Goal: Task Accomplishment & Management: Manage account settings

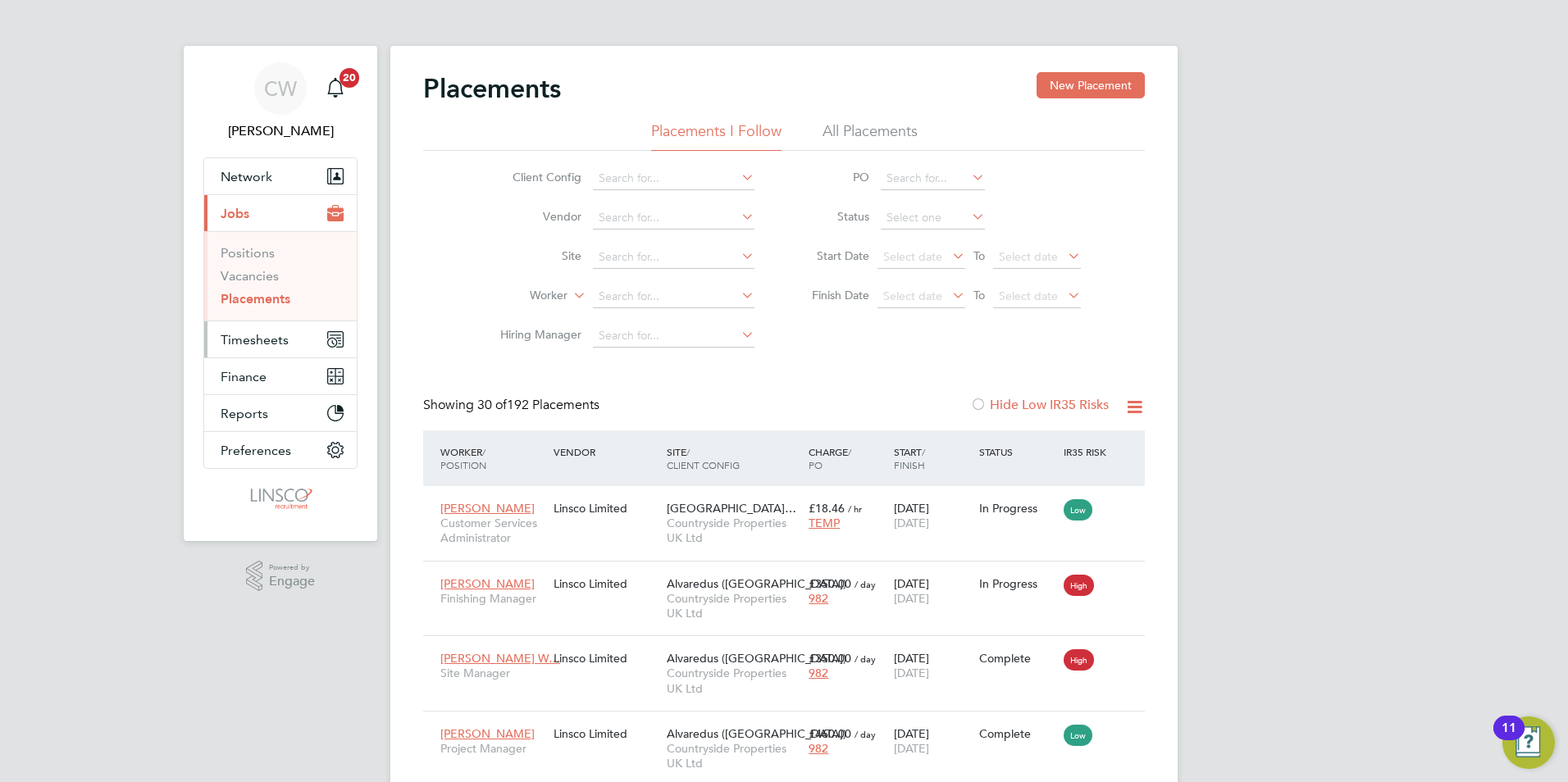
click at [285, 338] on span "Timesheets" at bounding box center [255, 339] width 68 height 15
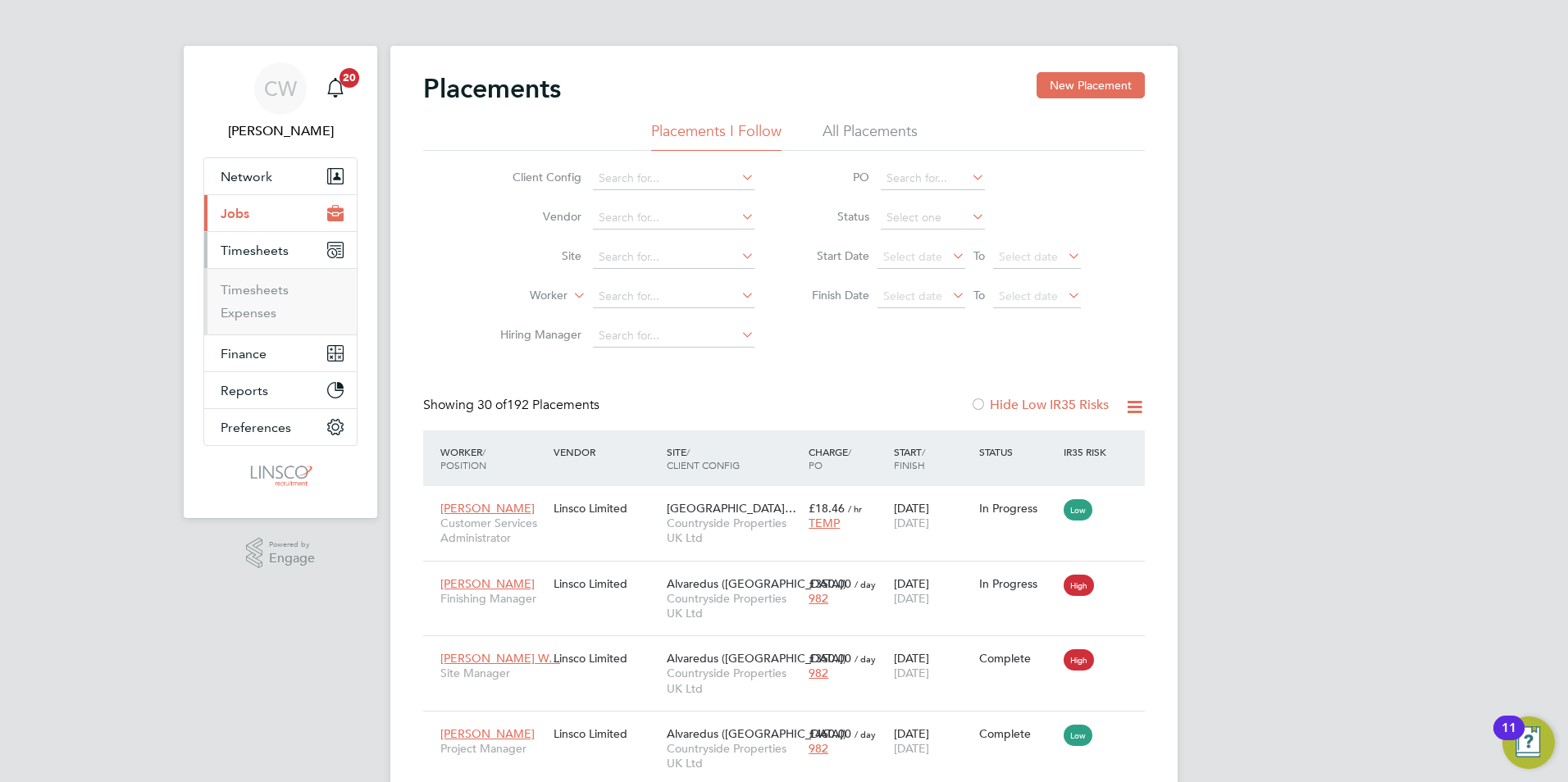
click at [273, 299] on li "Timesheets" at bounding box center [282, 294] width 123 height 23
click at [279, 295] on link "Timesheets" at bounding box center [255, 289] width 68 height 15
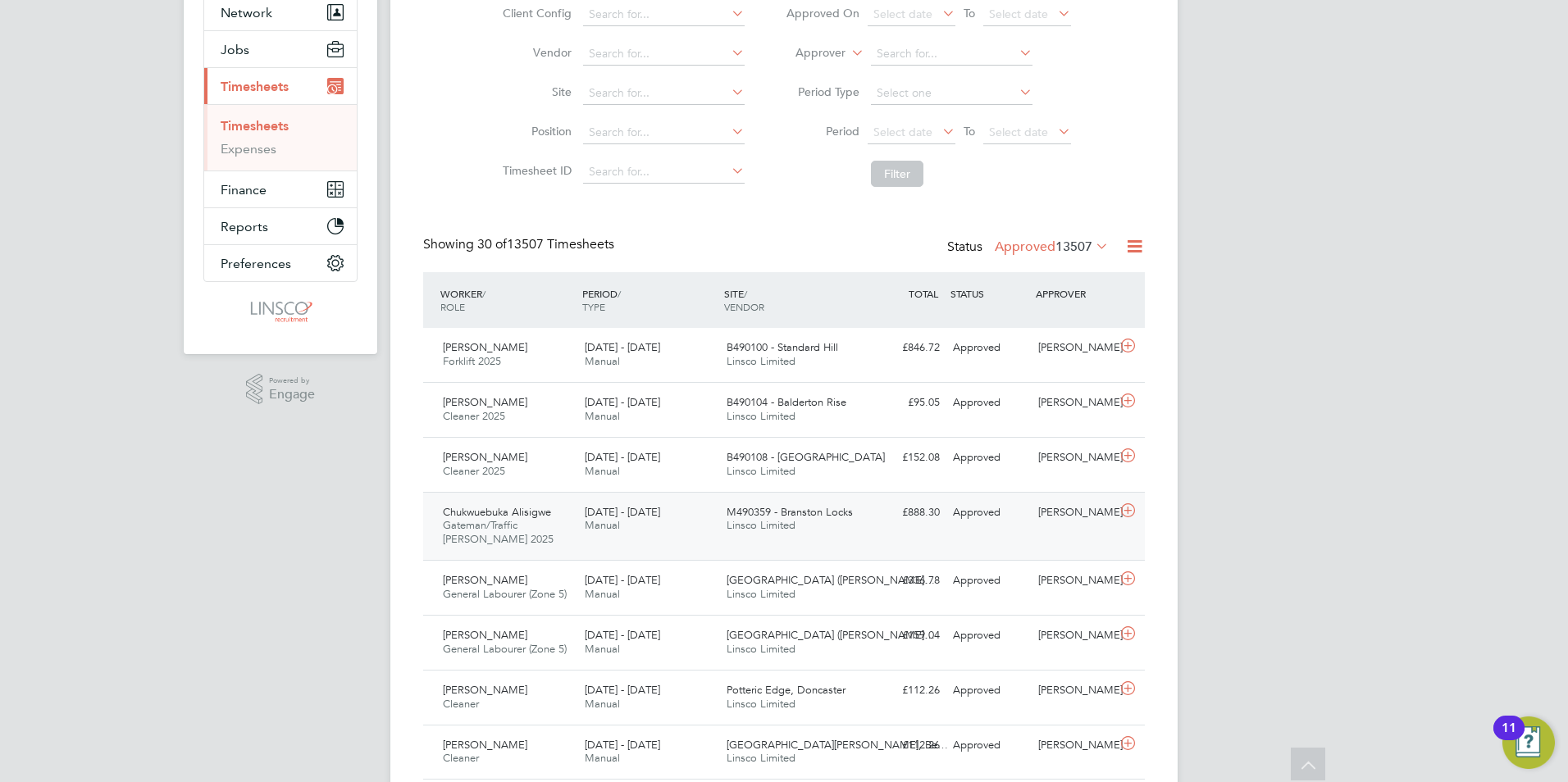
click at [1131, 512] on icon at bounding box center [1128, 510] width 20 height 13
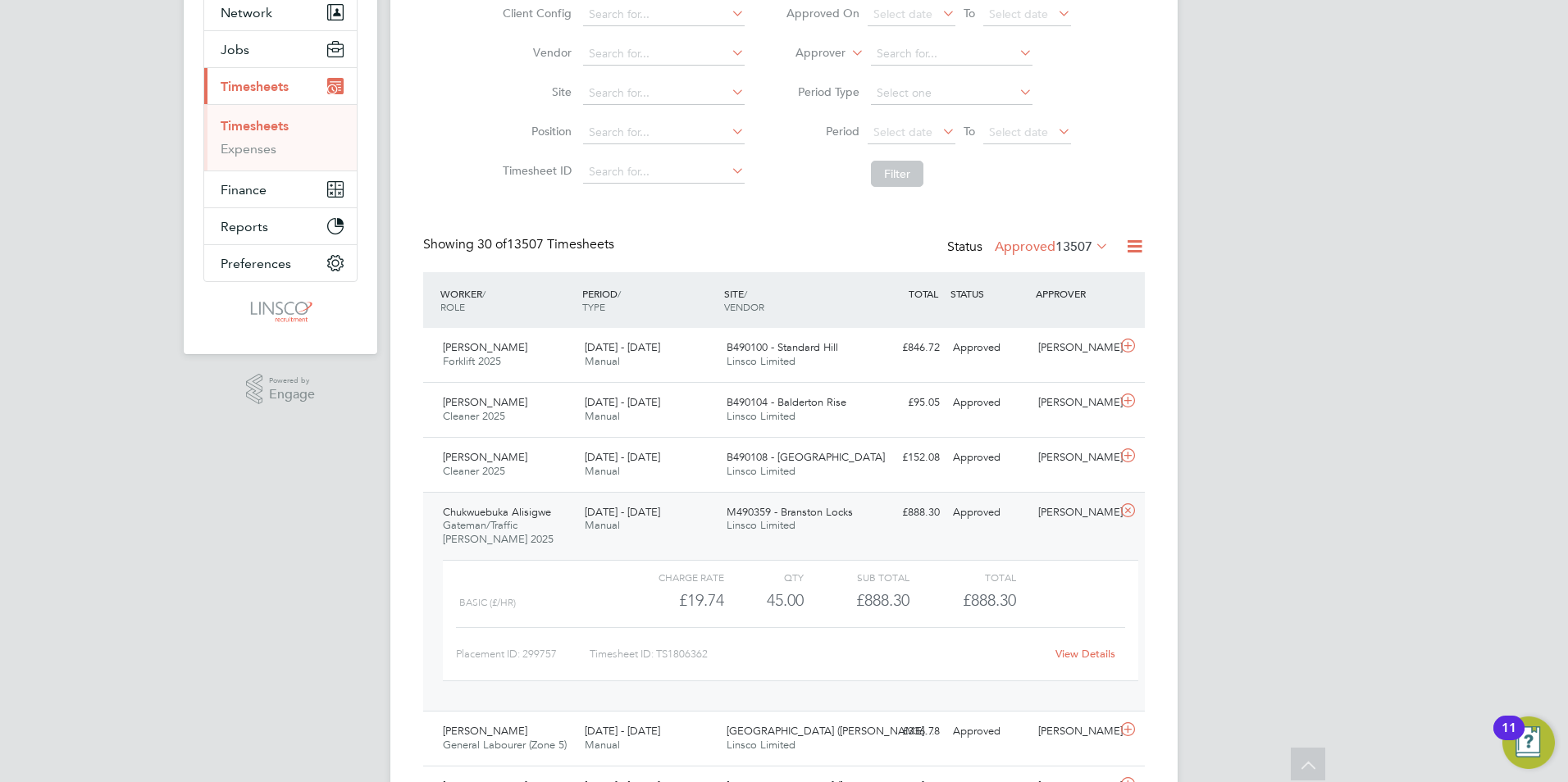
click at [1080, 660] on link "View Details" at bounding box center [1085, 654] width 60 height 14
click at [1127, 457] on icon at bounding box center [1128, 456] width 20 height 13
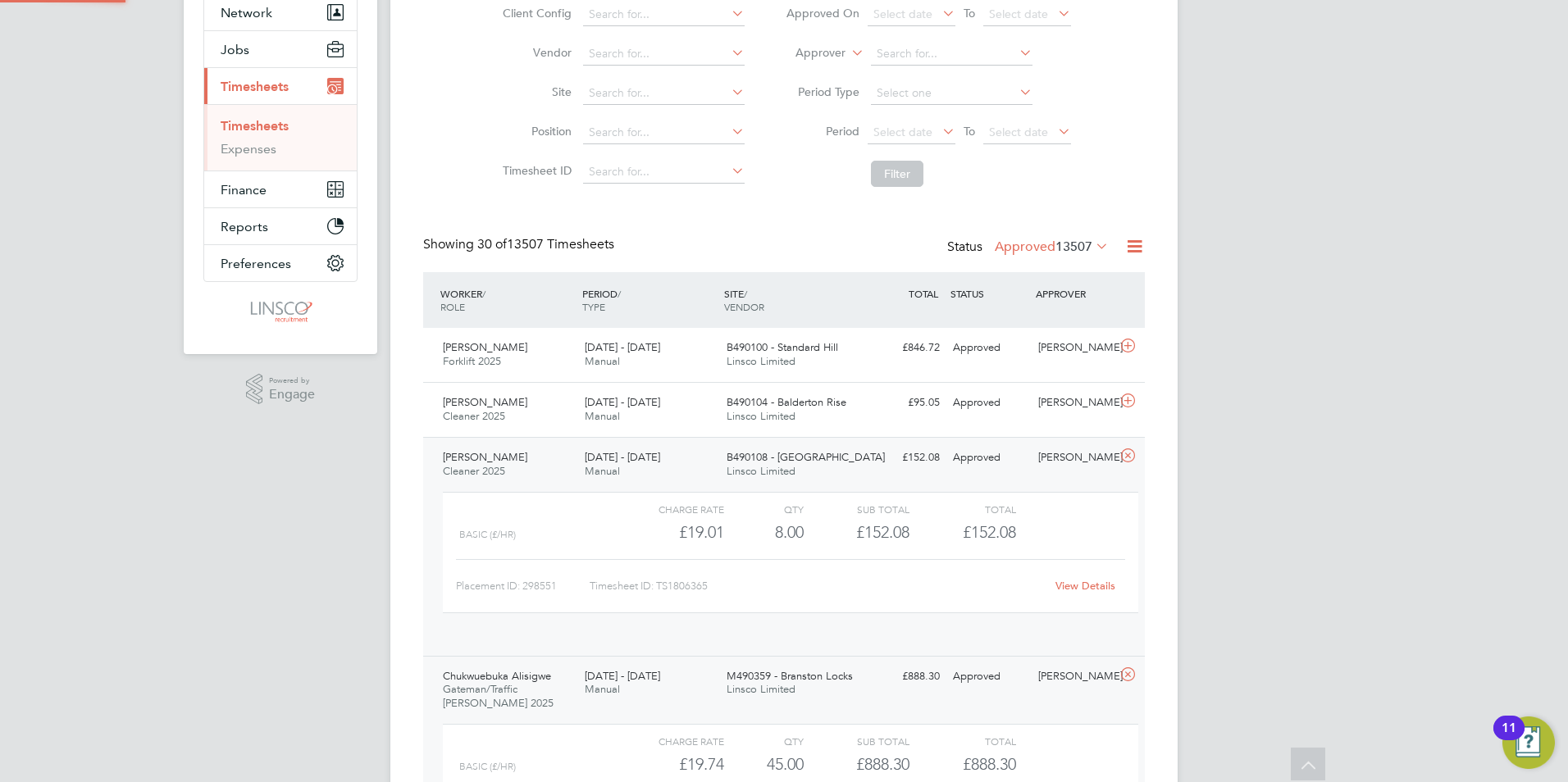
scroll to position [28, 160]
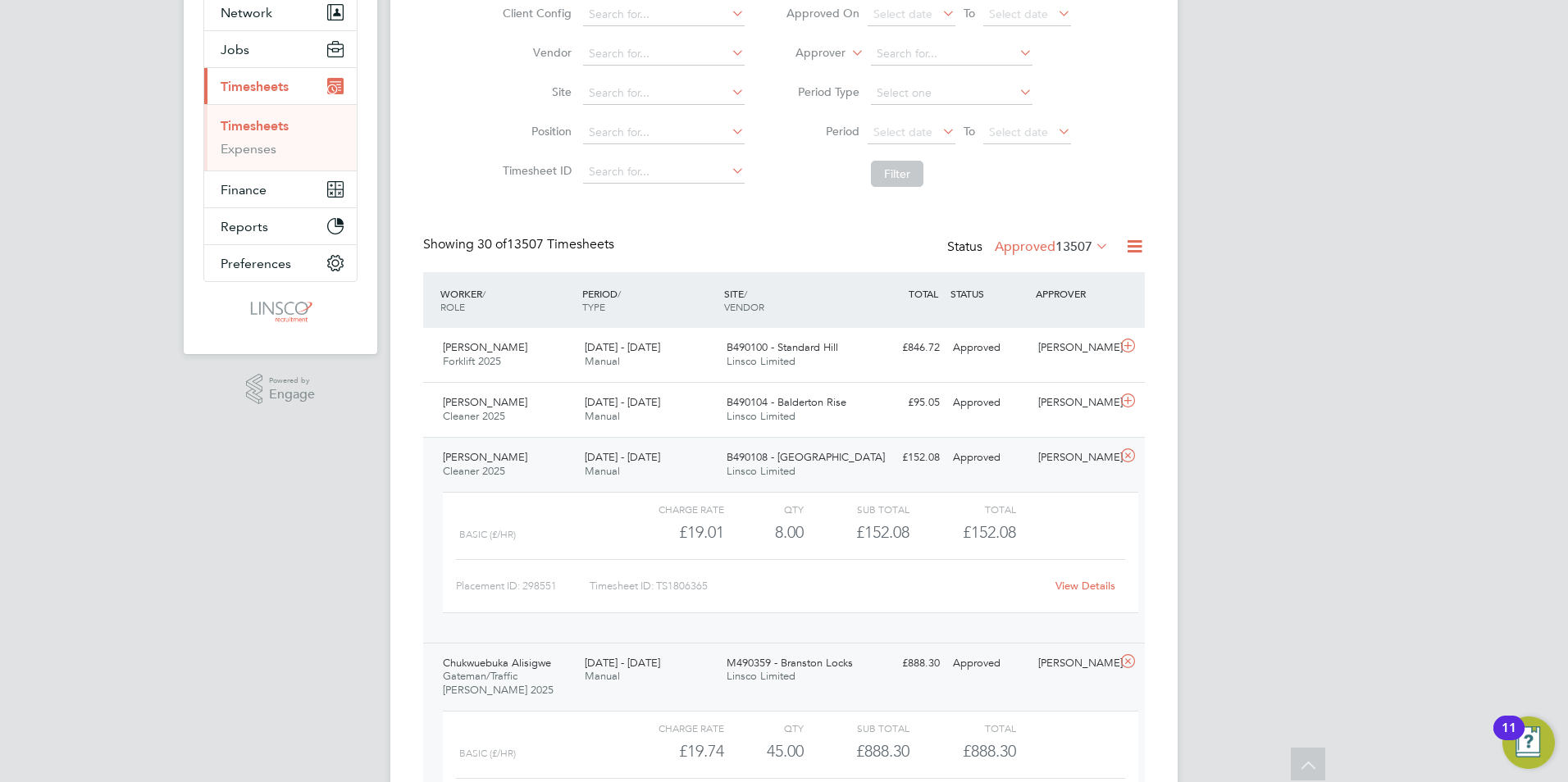
click at [1088, 586] on link "View Details" at bounding box center [1085, 586] width 60 height 14
click at [1135, 399] on icon at bounding box center [1128, 401] width 20 height 13
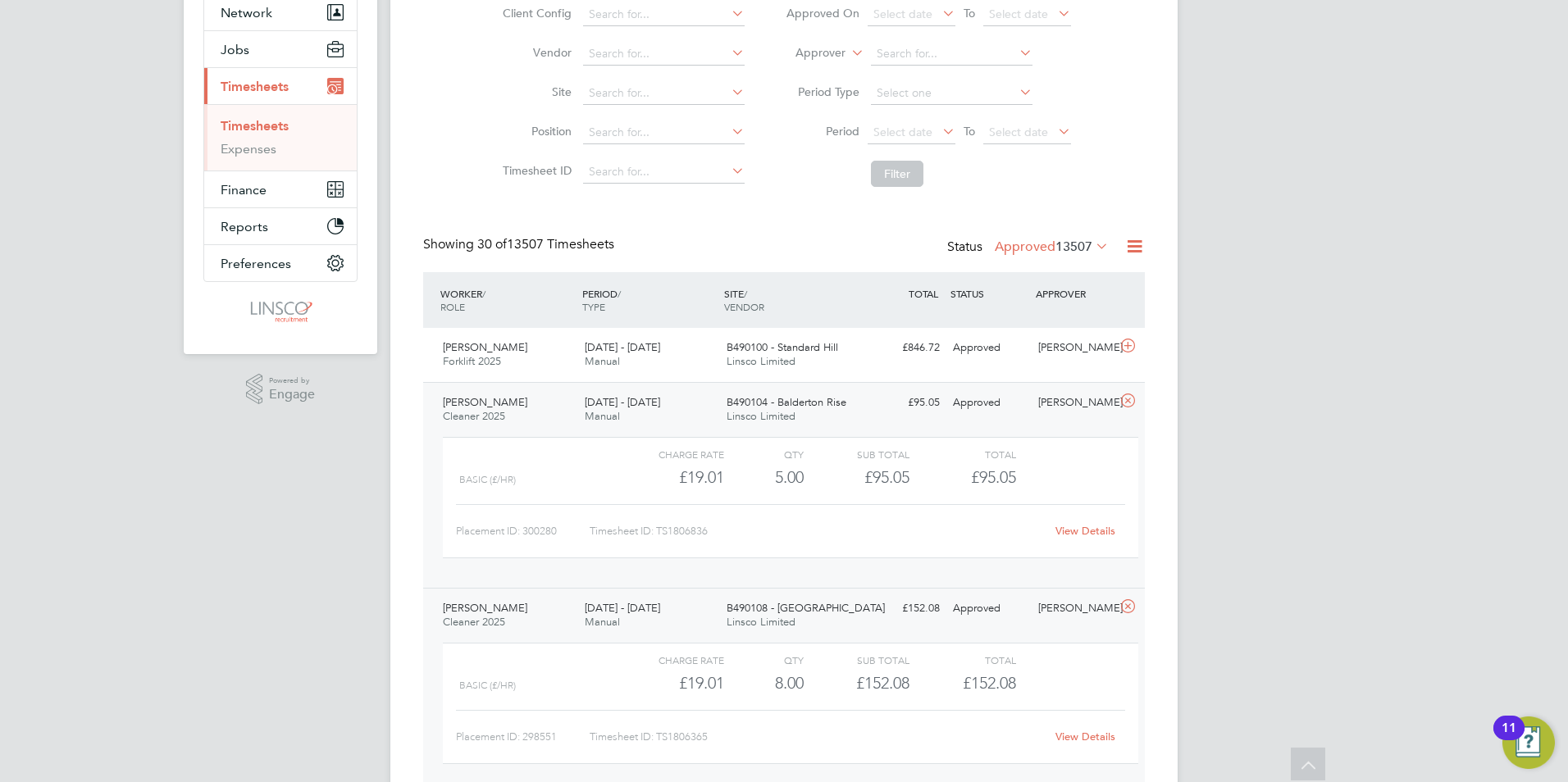
click at [1066, 537] on link "View Details" at bounding box center [1085, 531] width 60 height 14
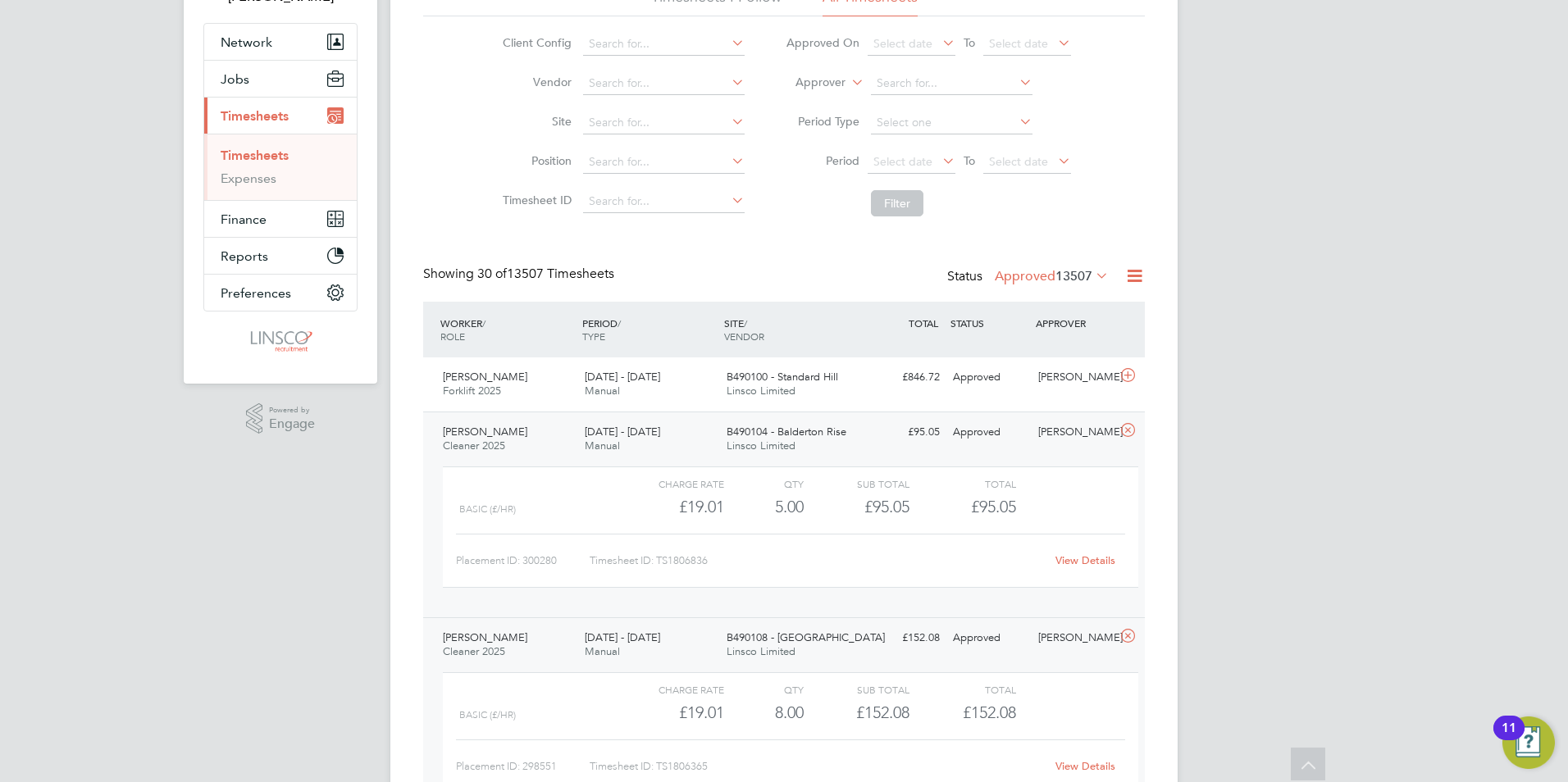
scroll to position [82, 0]
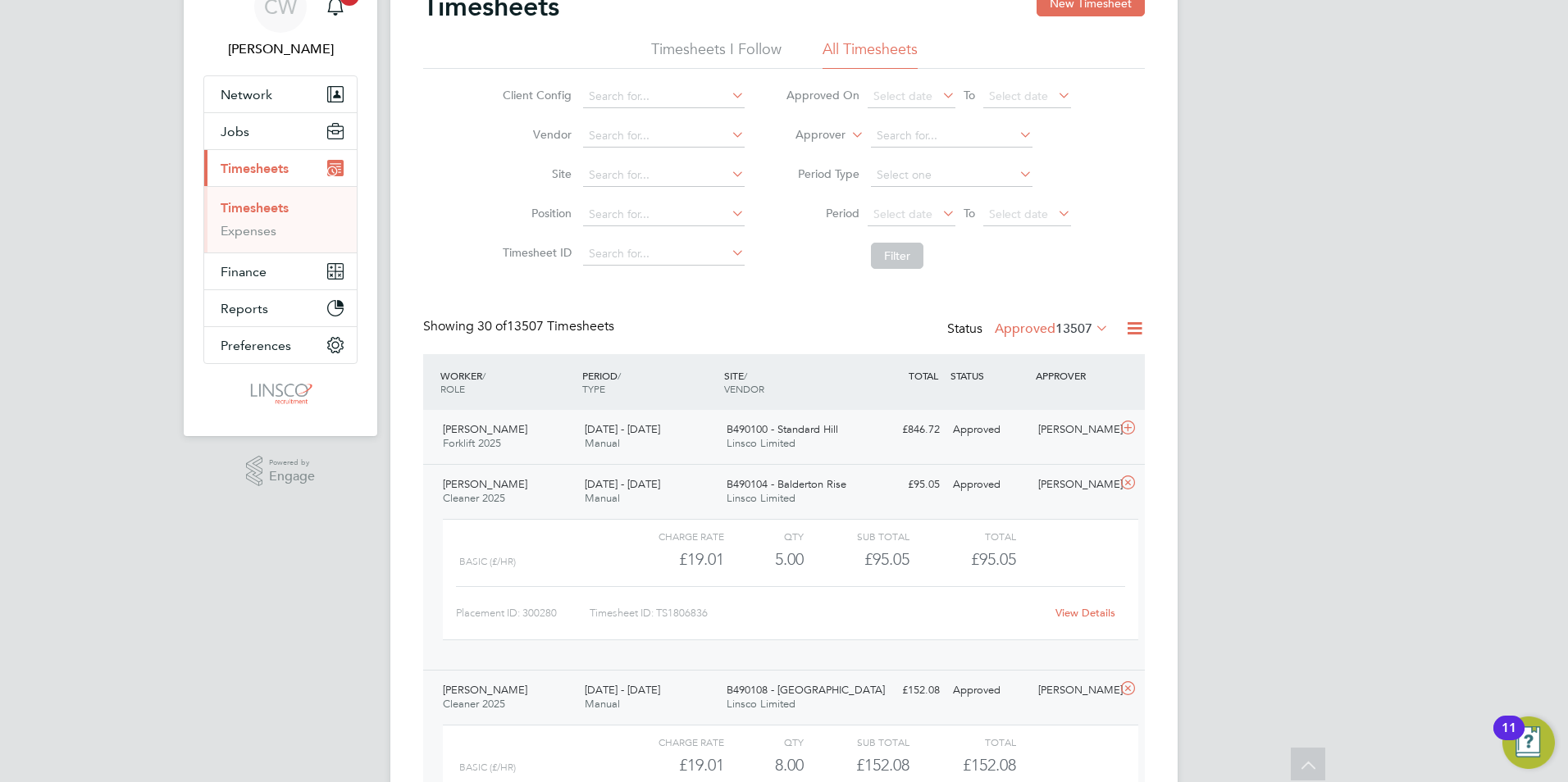
click at [1123, 429] on icon at bounding box center [1128, 428] width 20 height 13
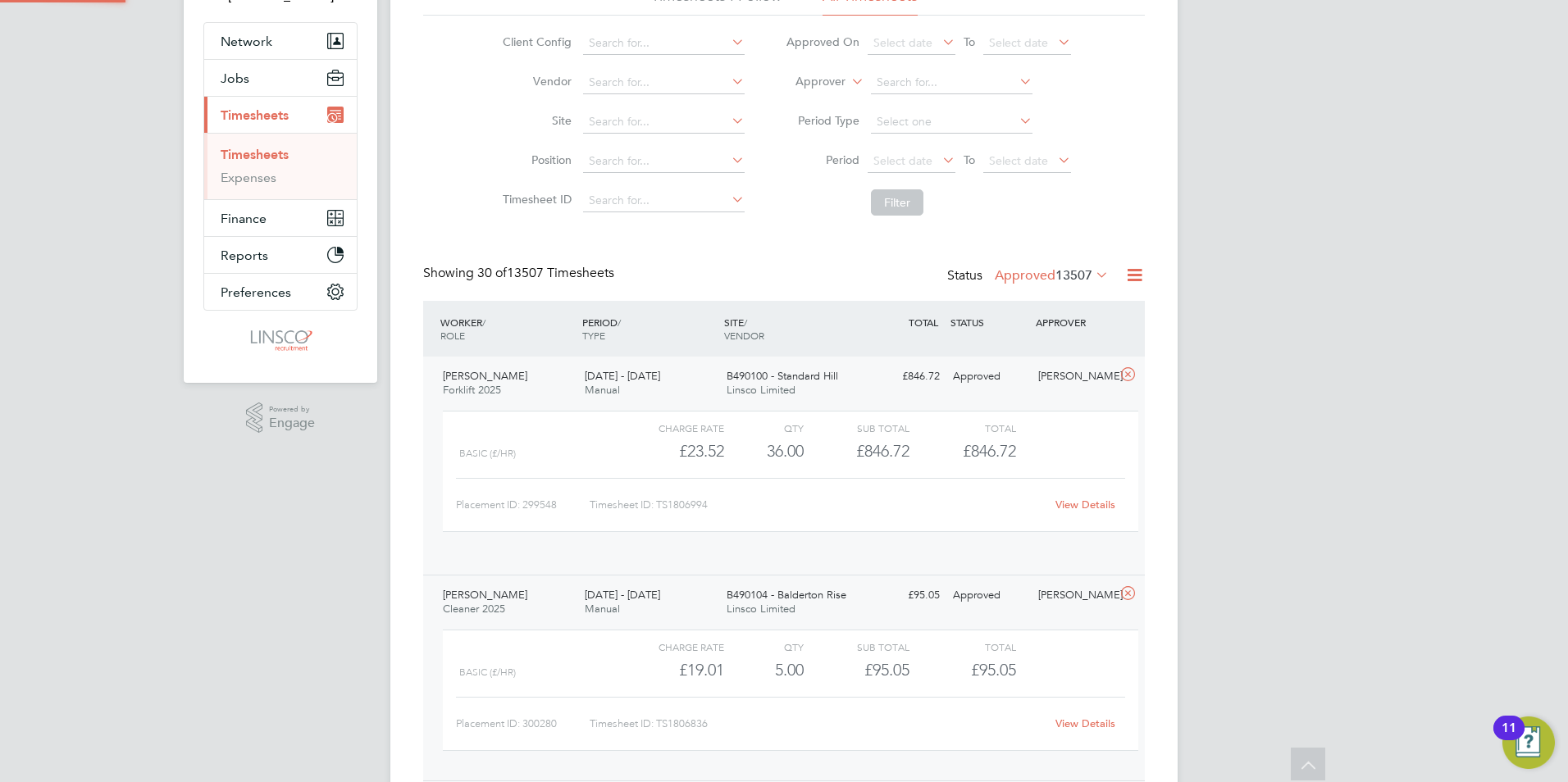
scroll to position [164, 0]
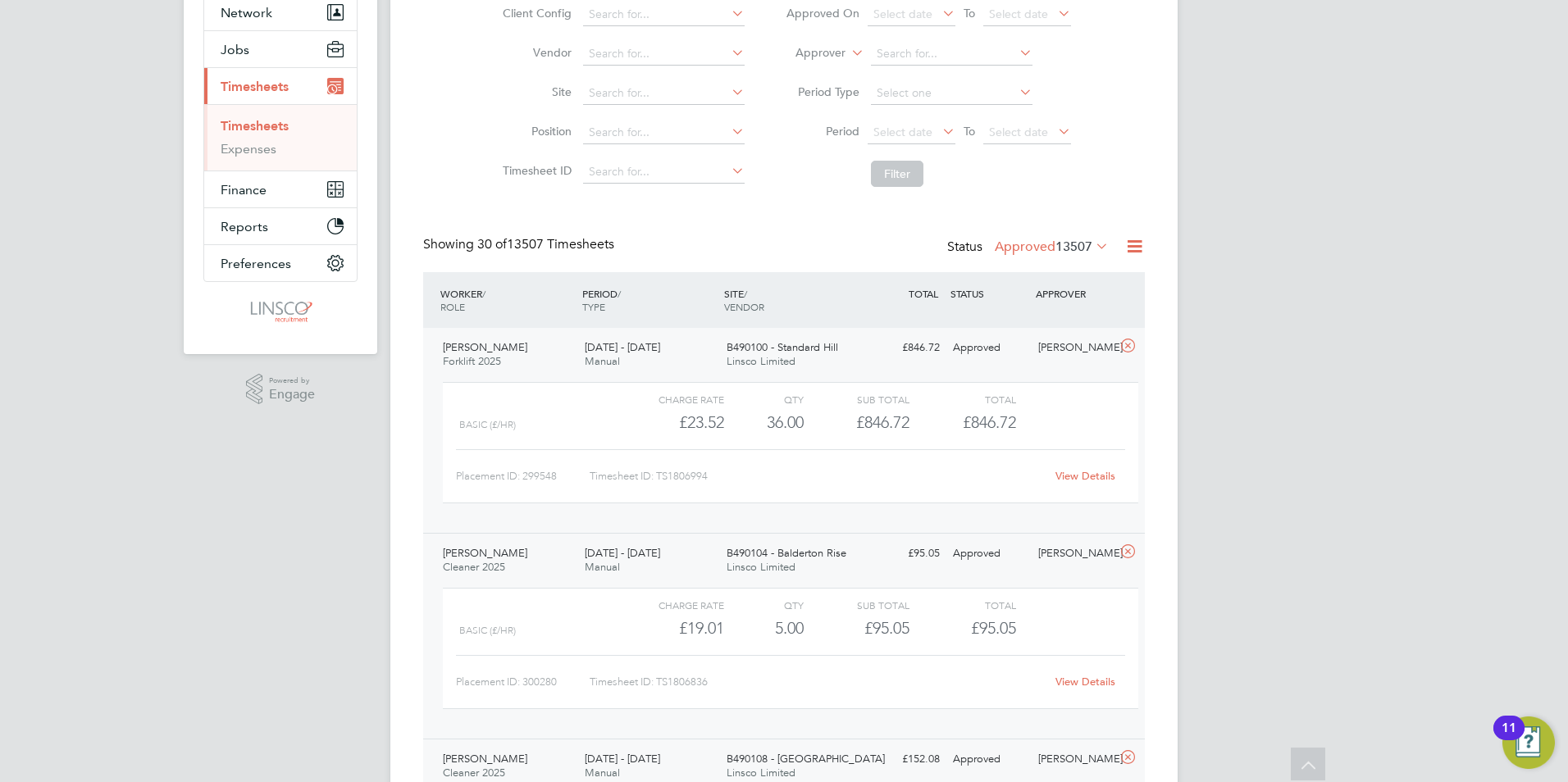
click at [1079, 479] on link "View Details" at bounding box center [1085, 477] width 60 height 14
